Goal: Check status

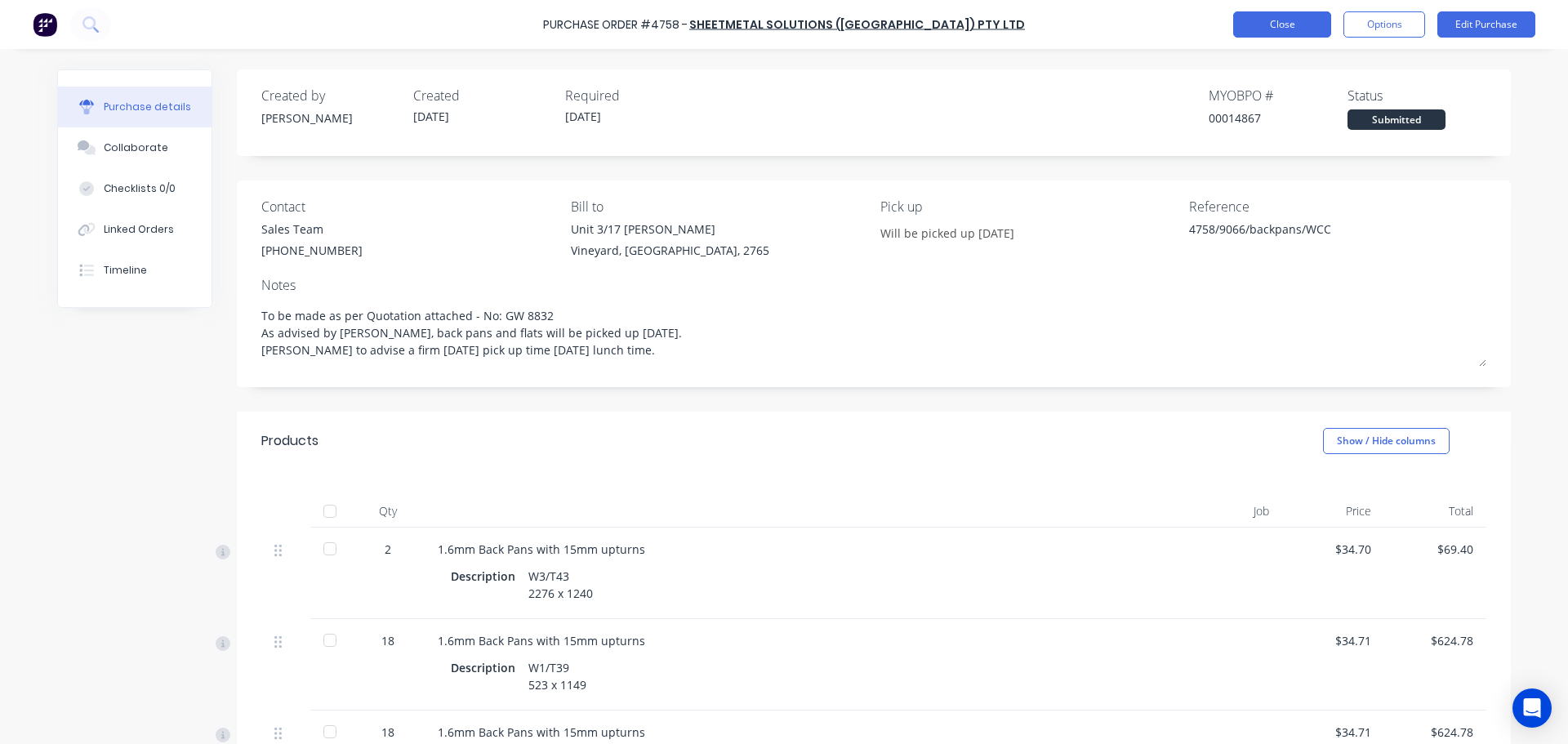
click at [1310, 18] on button "Close" at bounding box center [1282, 25] width 98 height 26
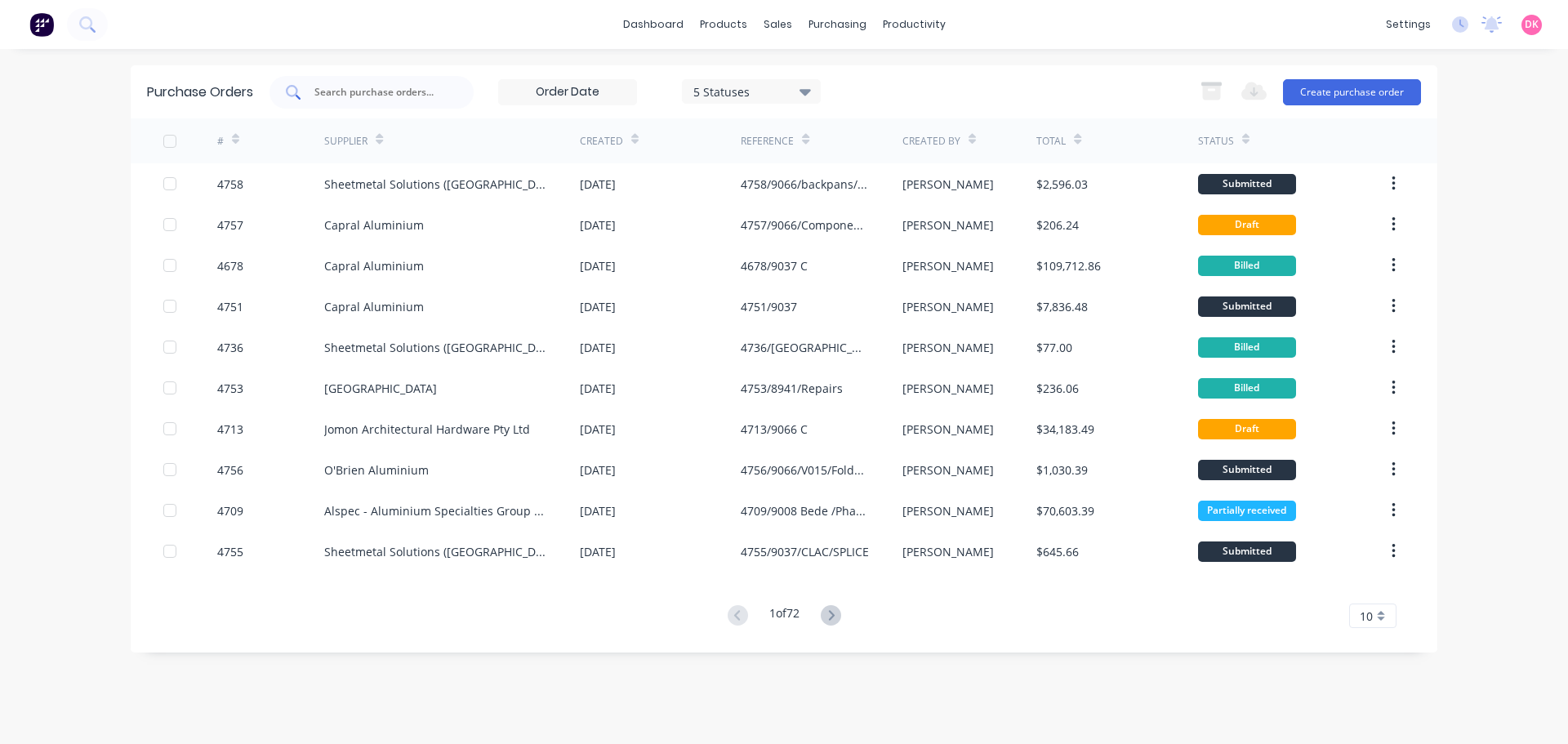
click at [368, 93] on input "text" at bounding box center [381, 92] width 135 height 16
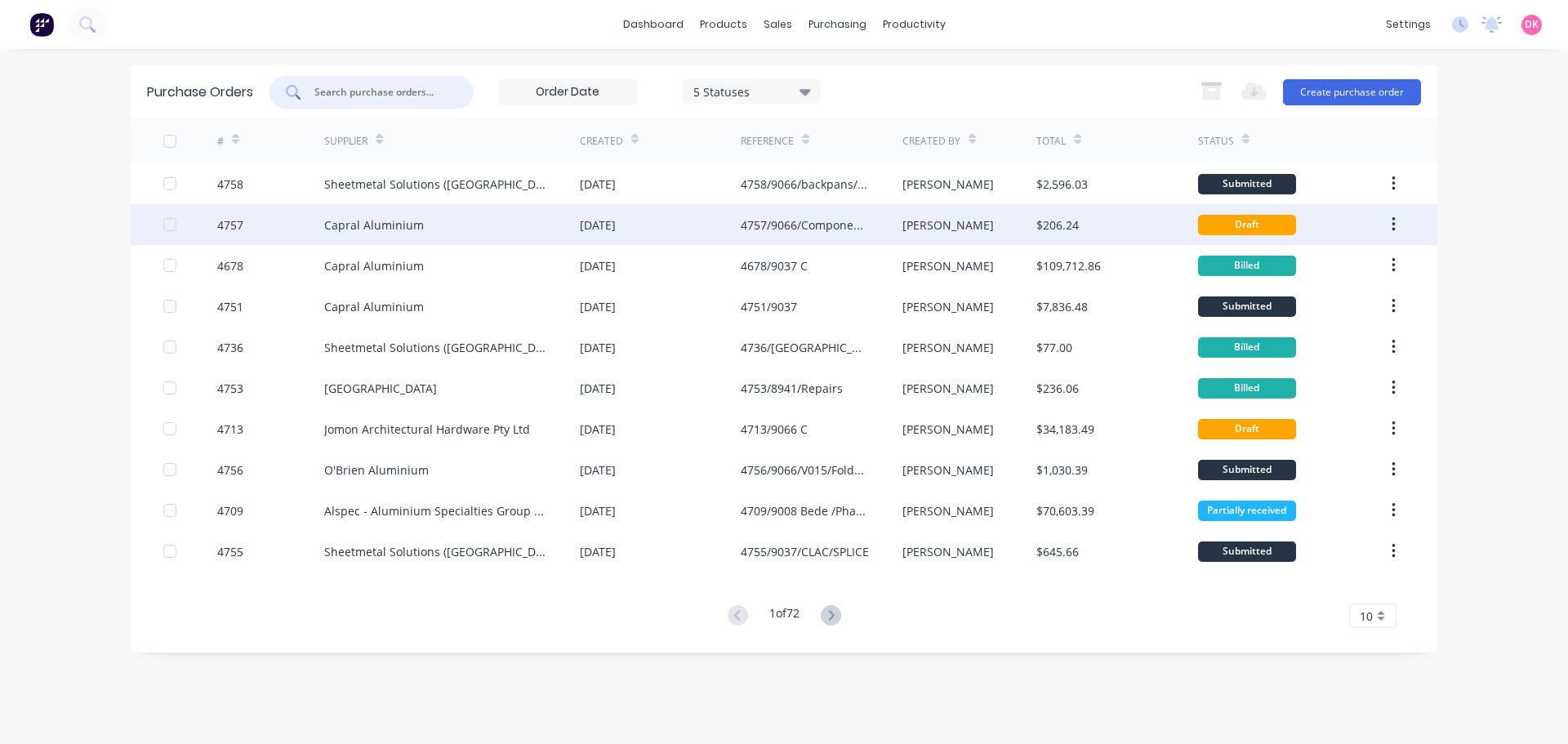
click at [361, 236] on div "Capral Aluminium" at bounding box center [452, 225] width 256 height 41
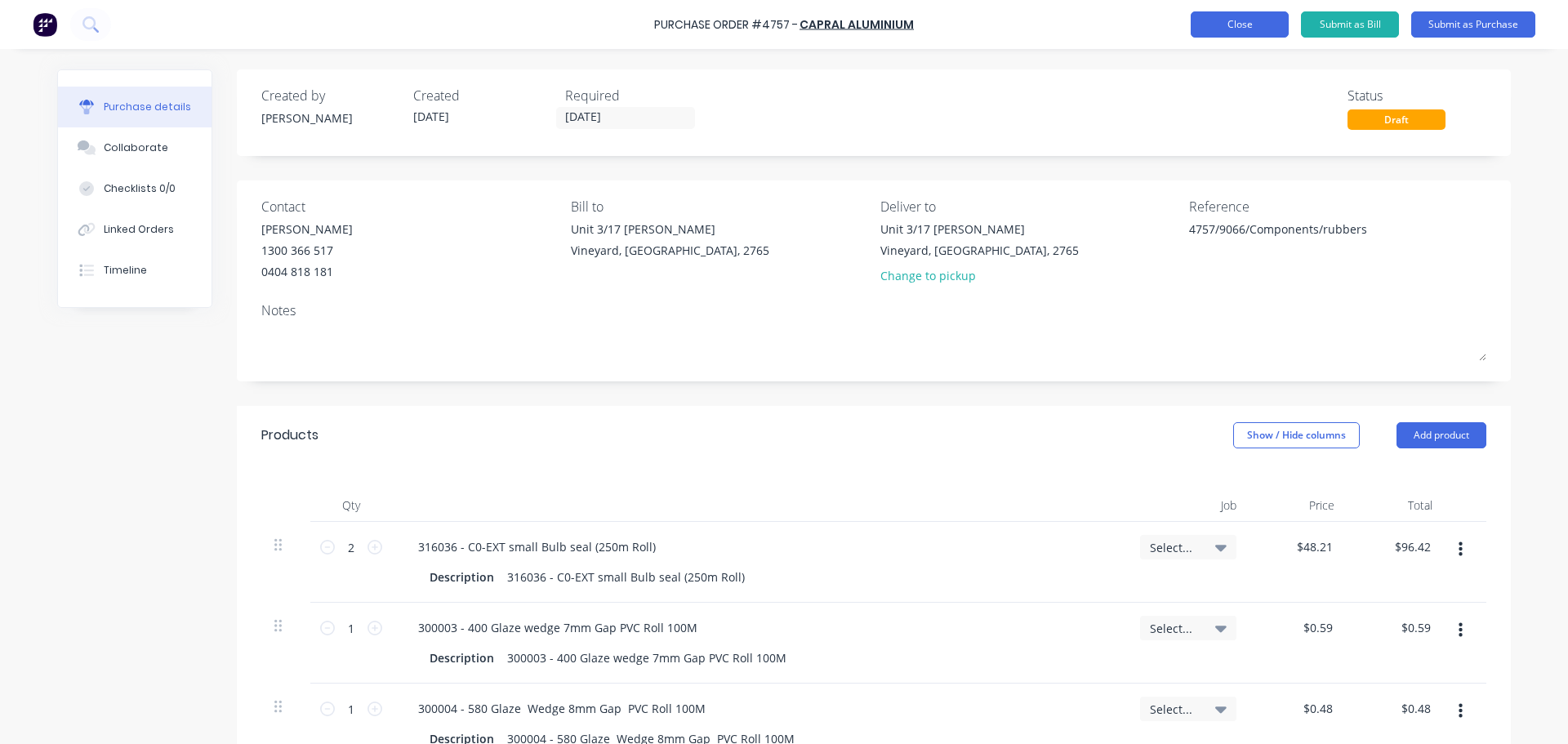
click at [1235, 33] on button "Close" at bounding box center [1239, 25] width 98 height 26
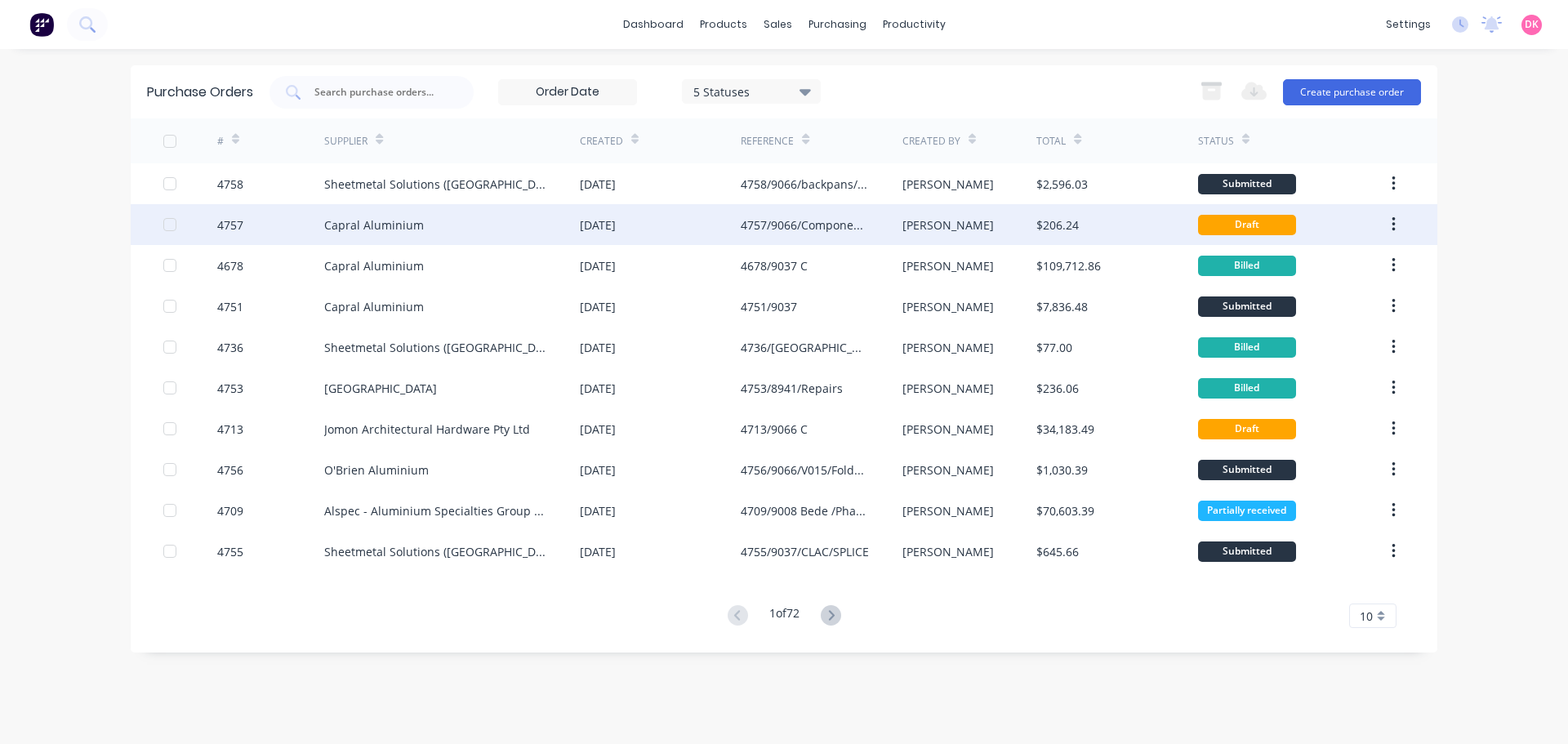
click at [719, 240] on div "[DATE]" at bounding box center [660, 225] width 161 height 41
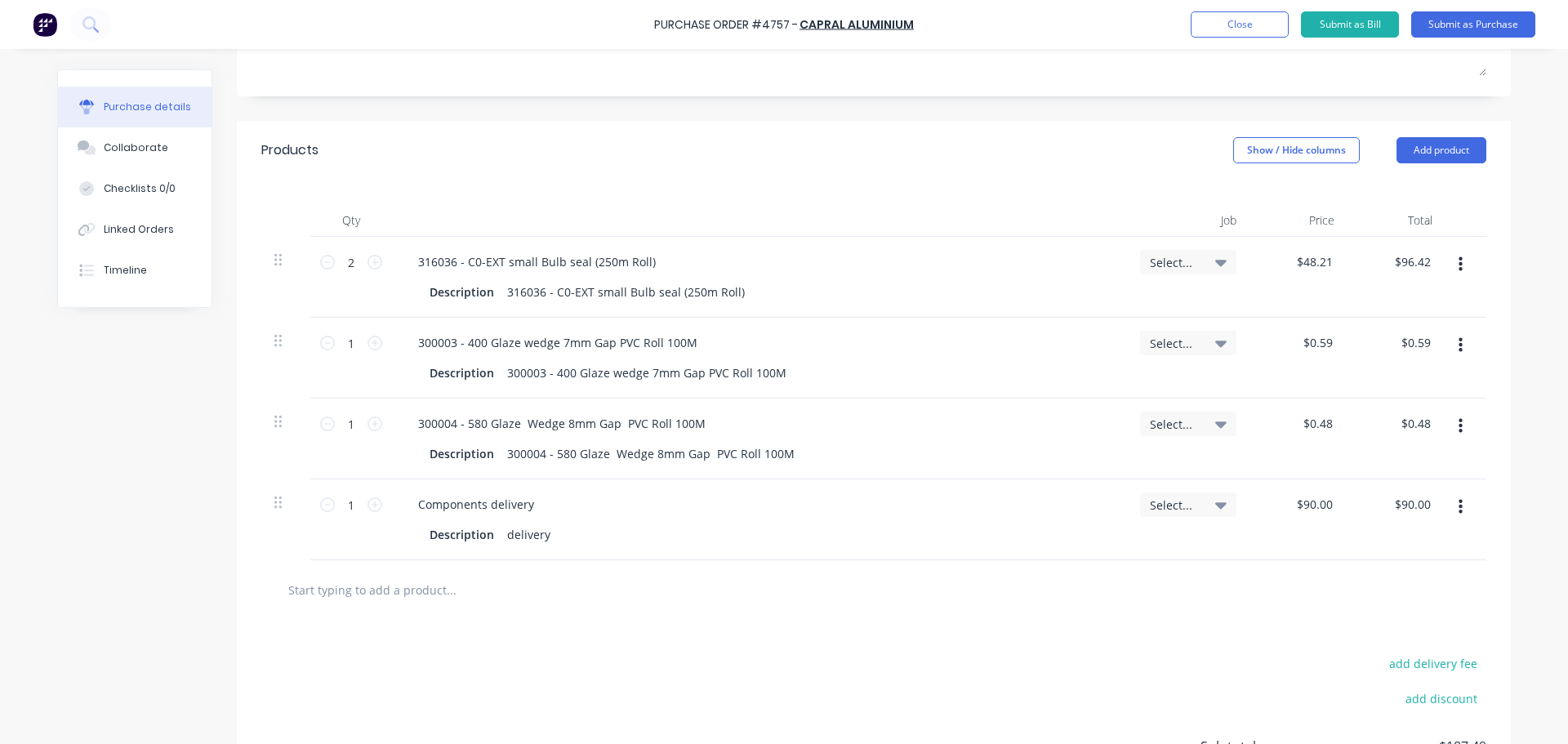
scroll to position [245, 0]
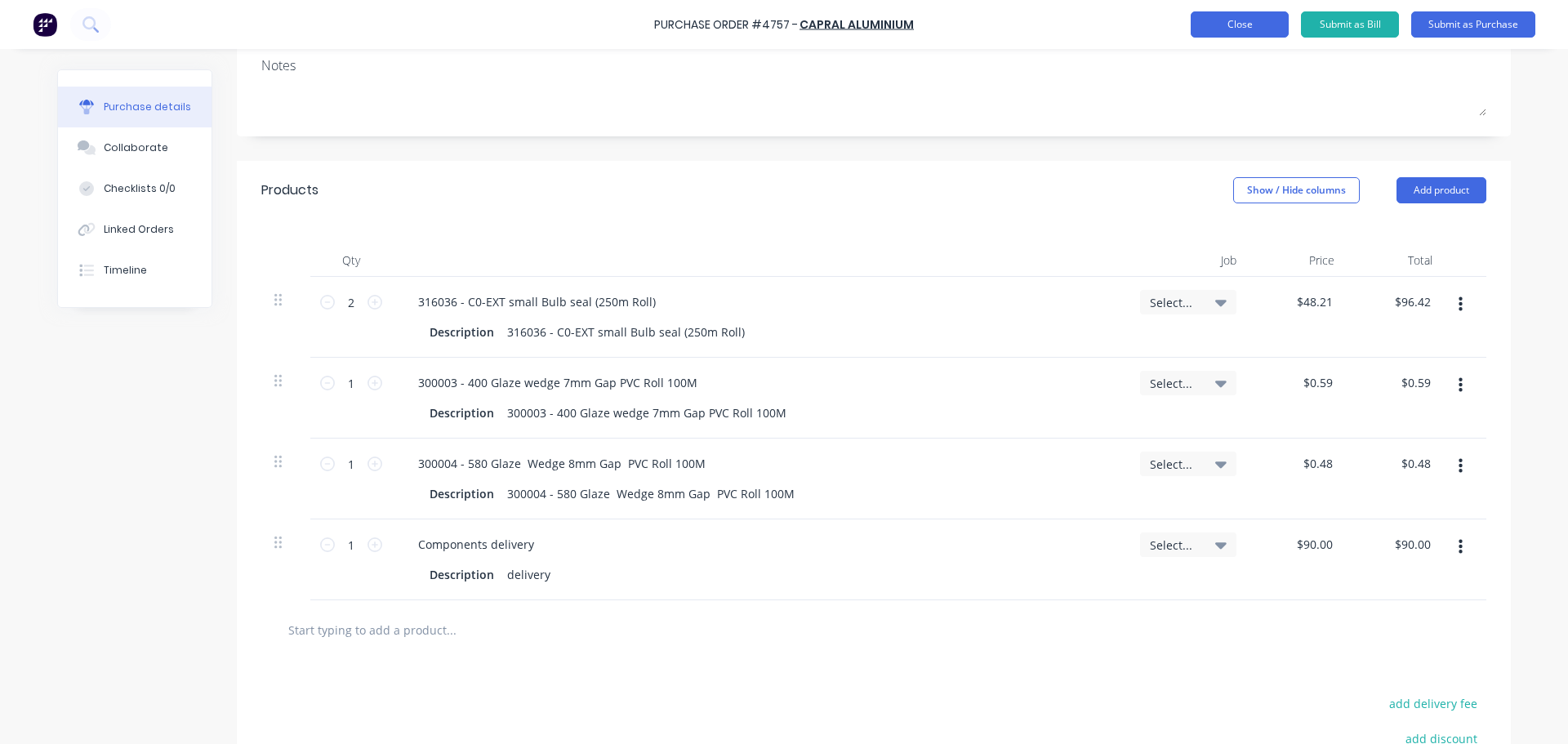
type textarea "x"
click at [1244, 36] on button "Close" at bounding box center [1239, 25] width 98 height 26
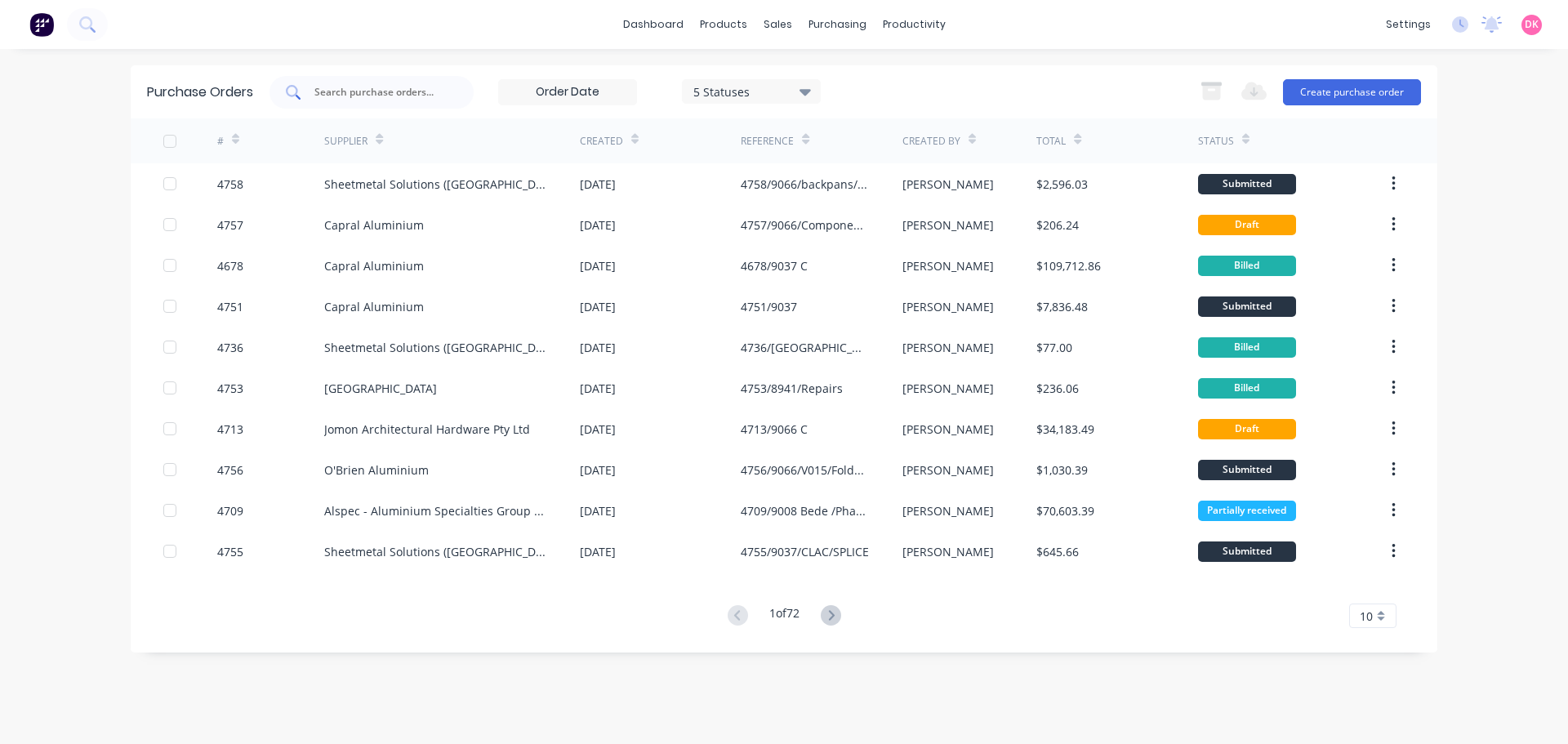
click at [397, 85] on div at bounding box center [372, 92] width 205 height 33
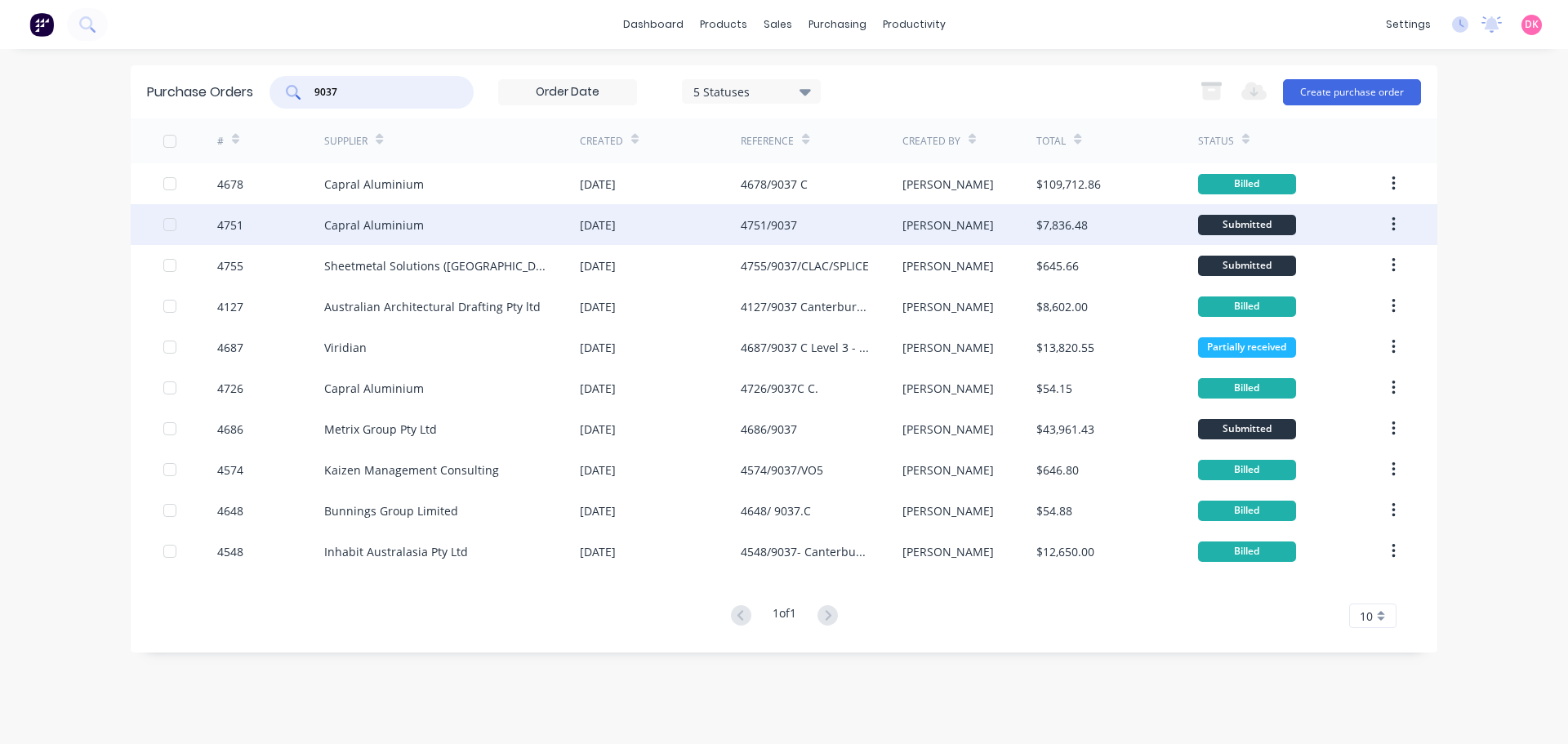
type input "9037"
click at [801, 228] on div "4751/9037" at bounding box center [821, 225] width 161 height 41
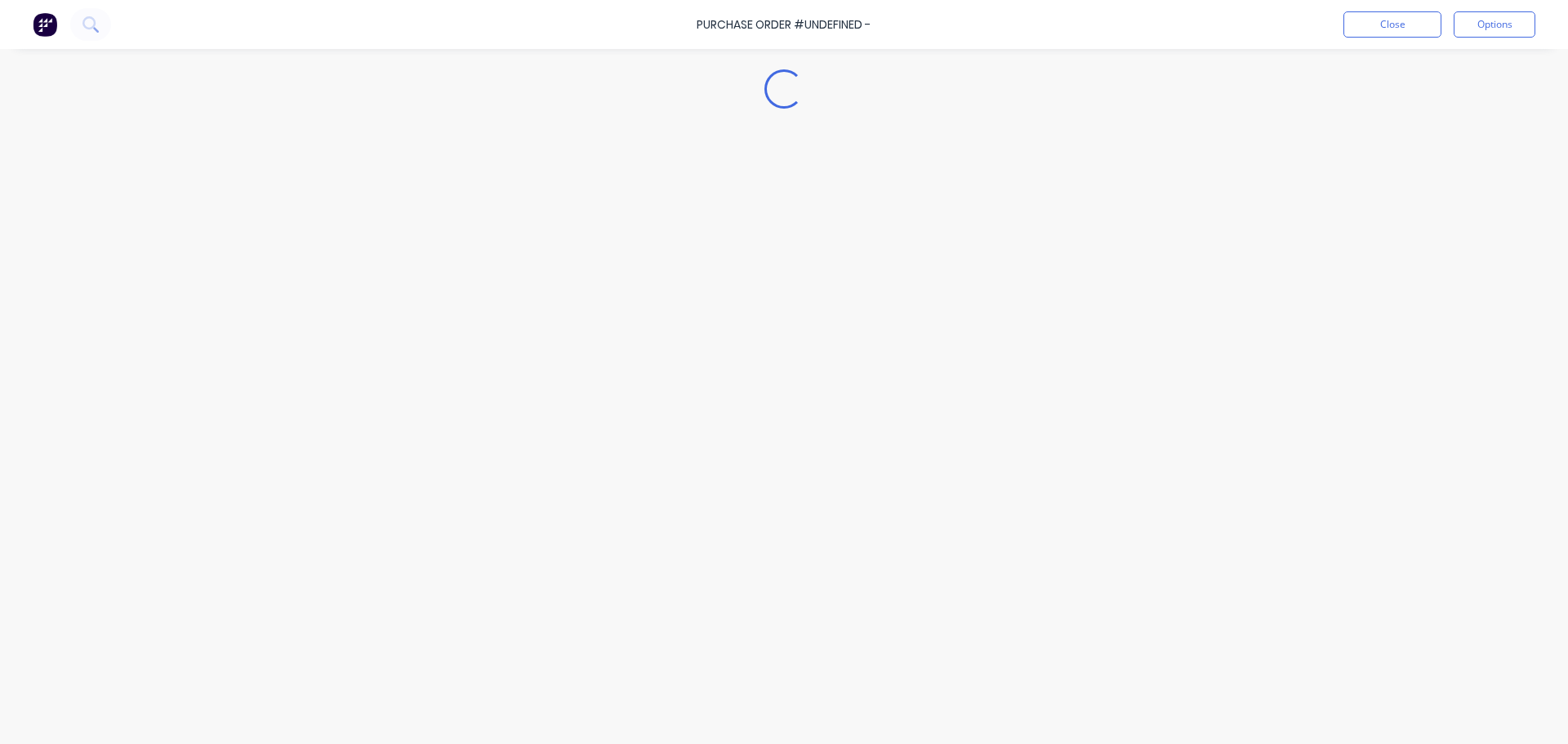
type textarea "x"
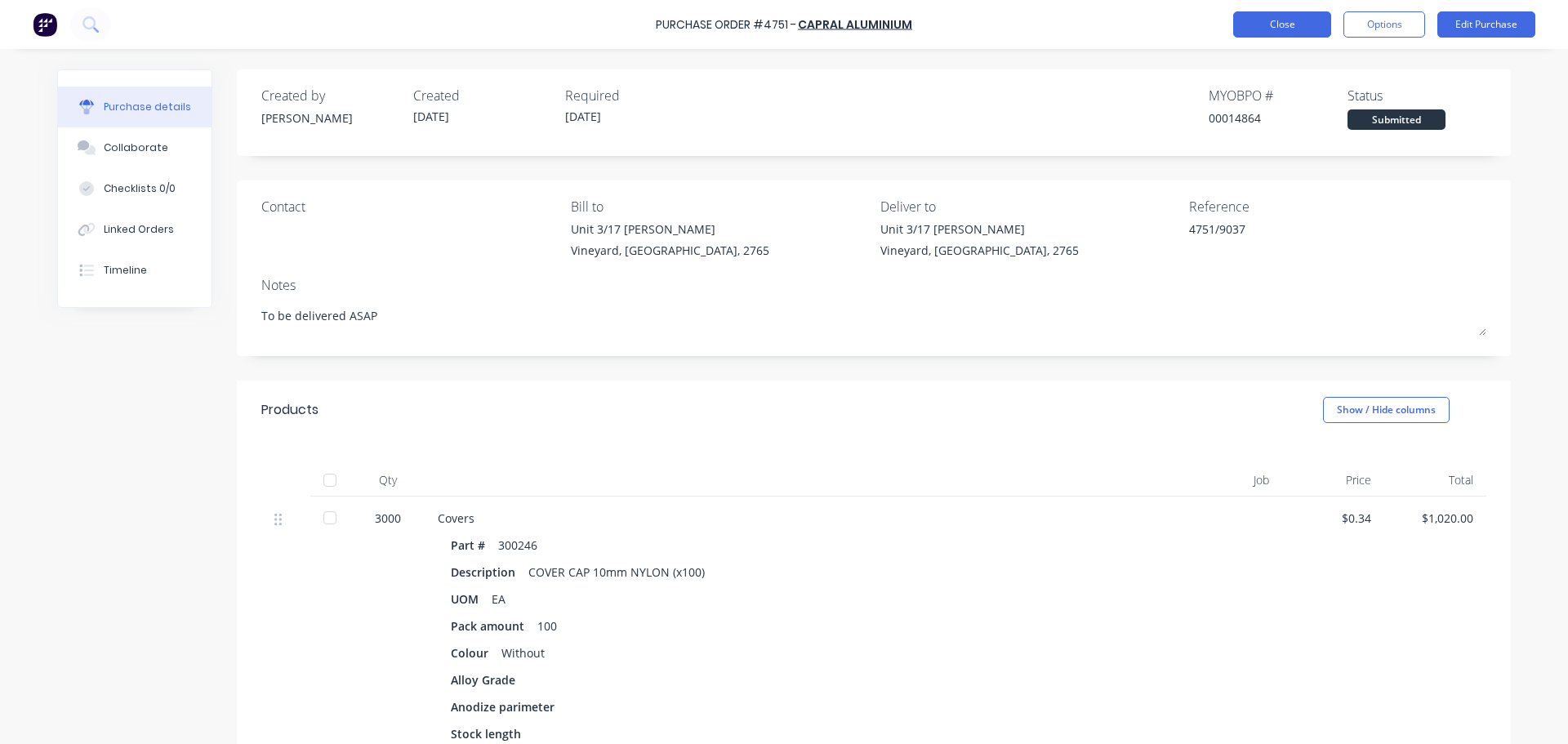
click at [1300, 18] on button "Close" at bounding box center [1282, 25] width 98 height 26
